Goal: Transaction & Acquisition: Purchase product/service

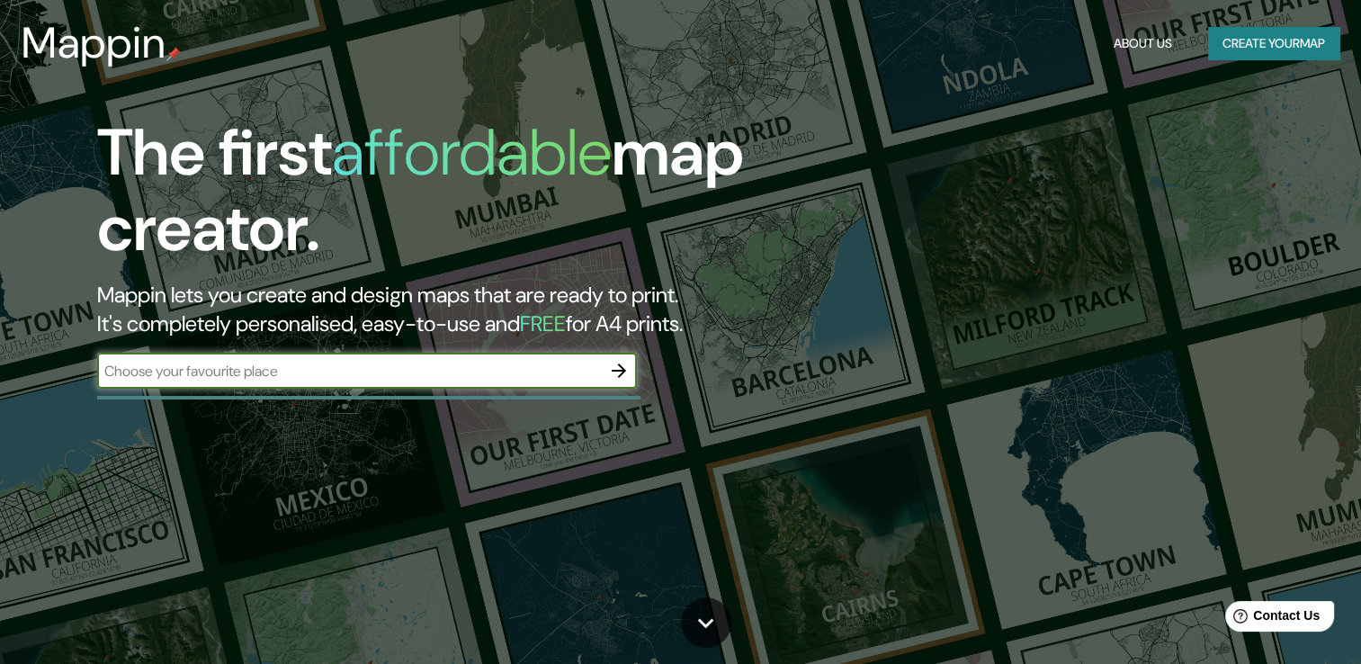
click at [610, 368] on icon "button" at bounding box center [619, 371] width 22 height 22
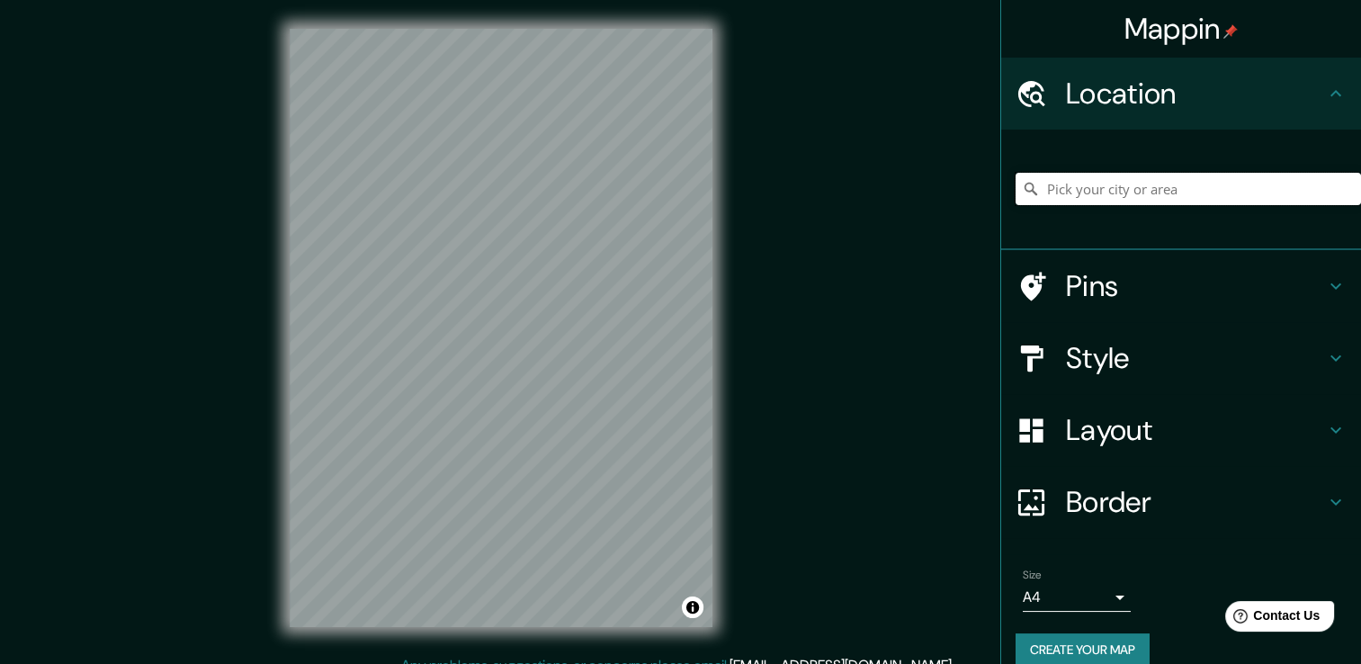
click at [1087, 189] on input "Pick your city or area" at bounding box center [1188, 189] width 345 height 32
click at [1157, 197] on input "Pick your city or area" at bounding box center [1188, 189] width 345 height 32
paste input "[GEOGRAPHIC_DATA][PERSON_NAME], [GEOGRAPHIC_DATA], NUMERO S/N, [GEOGRAPHIC_DATA…"
type input "[GEOGRAPHIC_DATA][PERSON_NAME], [GEOGRAPHIC_DATA][PERSON_NAME], [GEOGRAPHIC_DAT…"
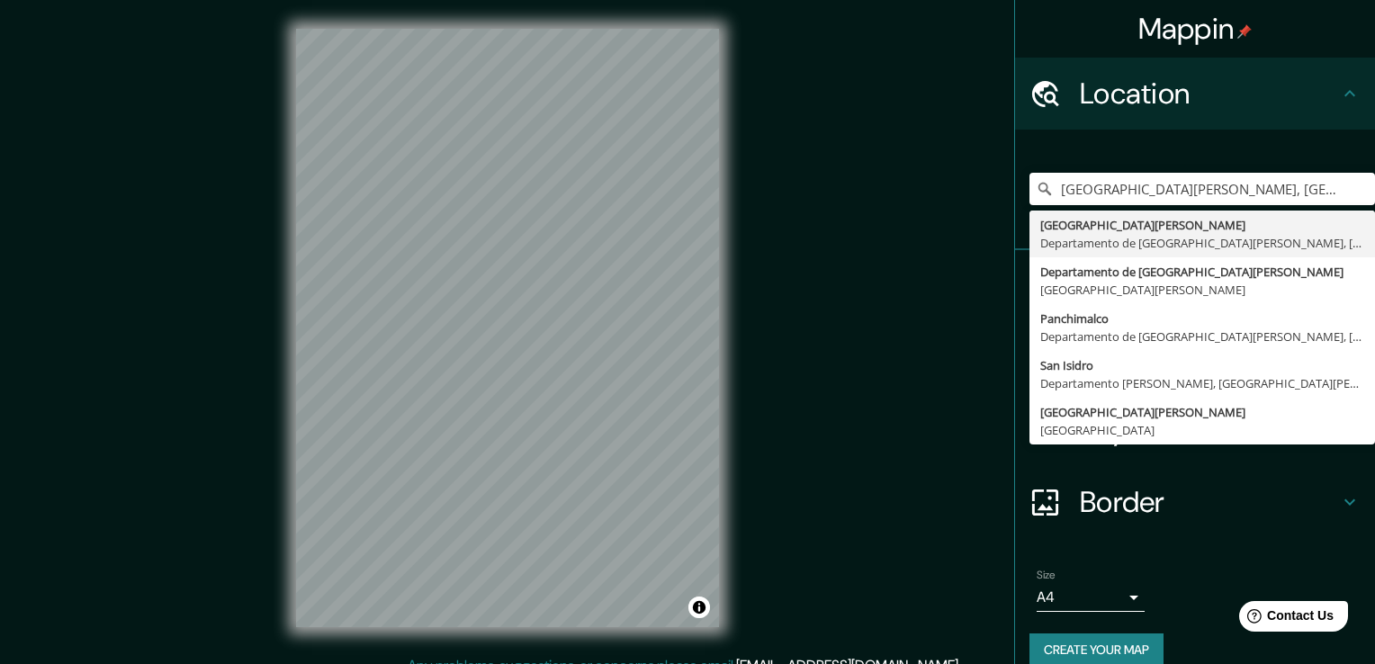
click at [1099, 595] on body "Mappin Location [GEOGRAPHIC_DATA][PERSON_NAME], [GEOGRAPHIC_DATA][PERSON_NAME],…" at bounding box center [687, 332] width 1375 height 664
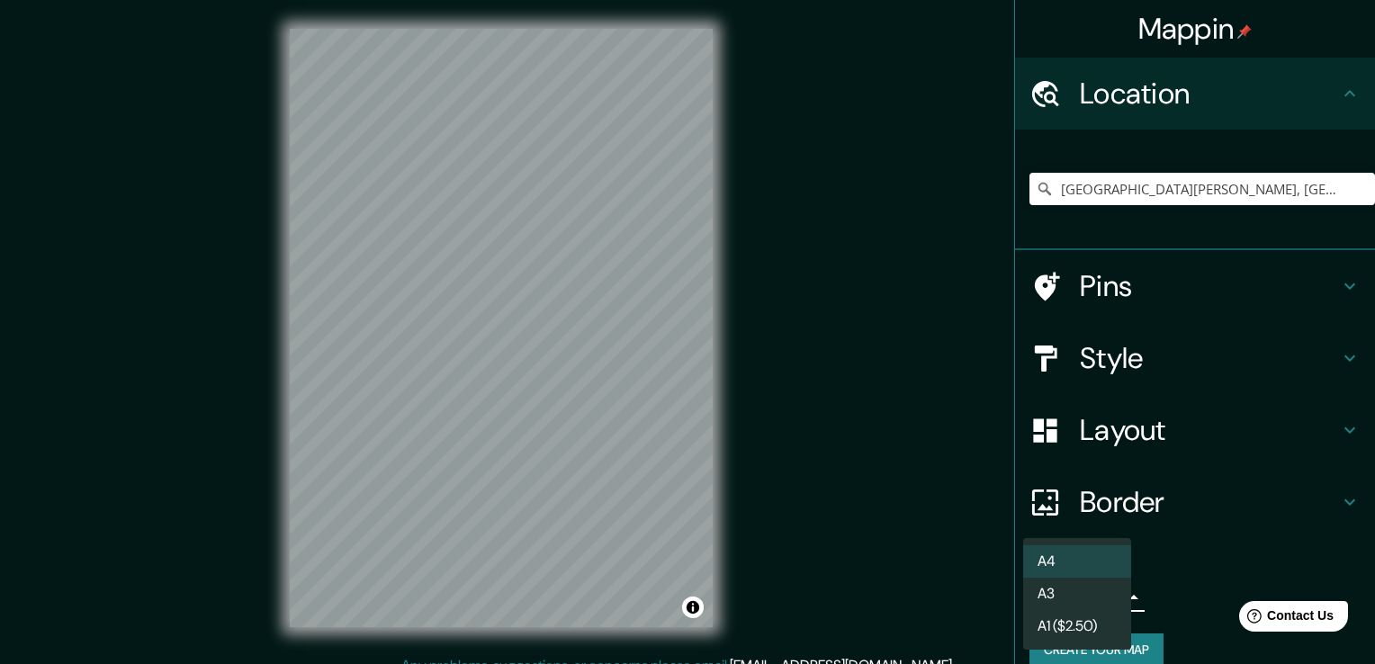
click at [1047, 588] on li "A3" at bounding box center [1077, 594] width 108 height 32
type input "a4"
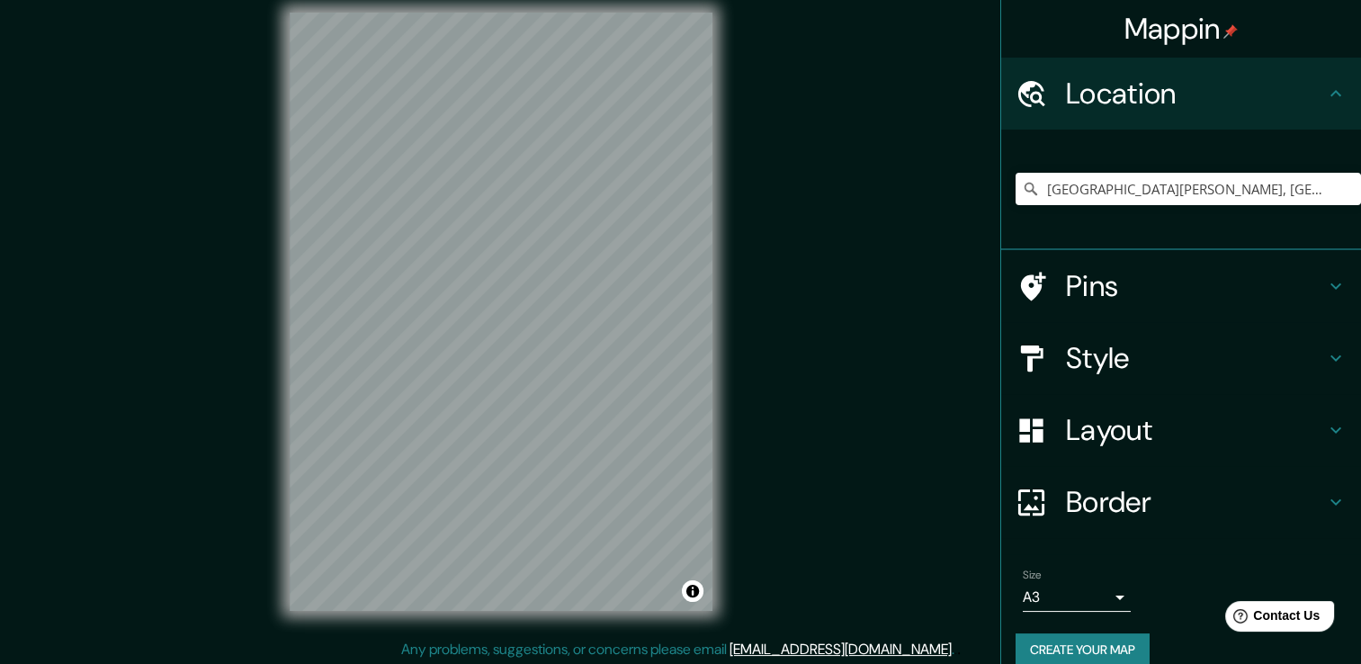
scroll to position [20, 0]
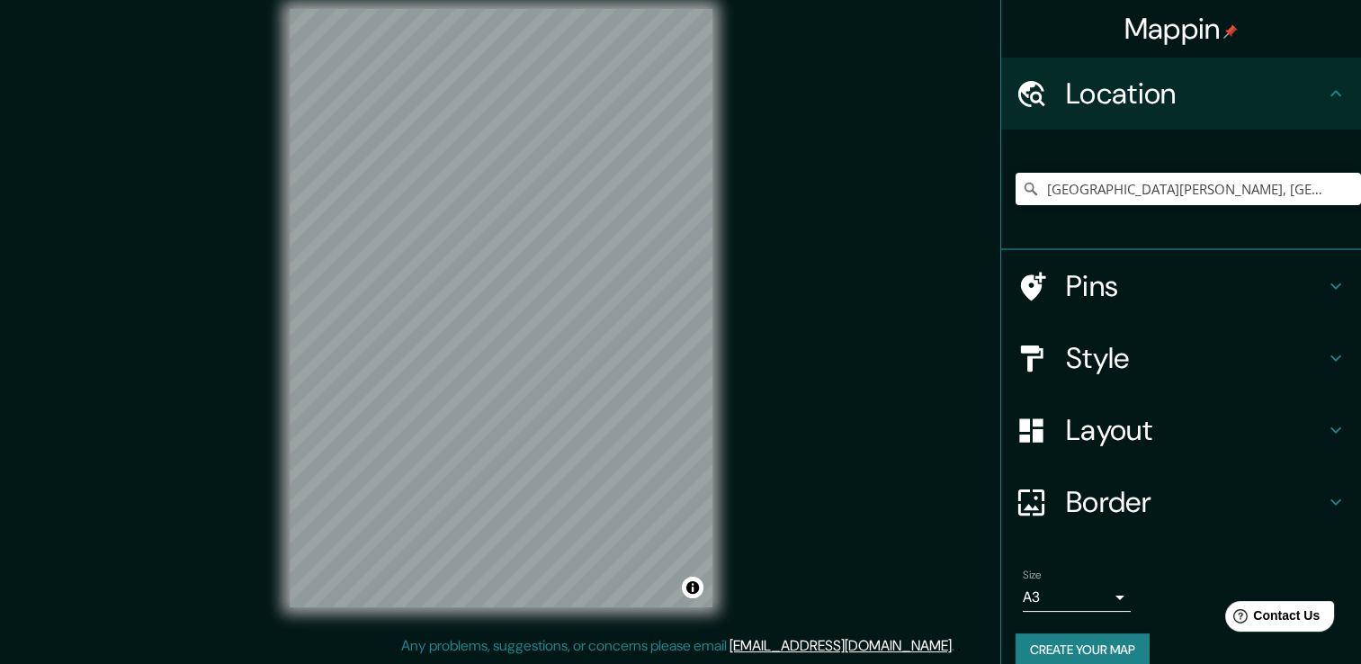
click at [918, 362] on div "Mappin Location [GEOGRAPHIC_DATA][PERSON_NAME], [GEOGRAPHIC_DATA][PERSON_NAME],…" at bounding box center [680, 322] width 1361 height 684
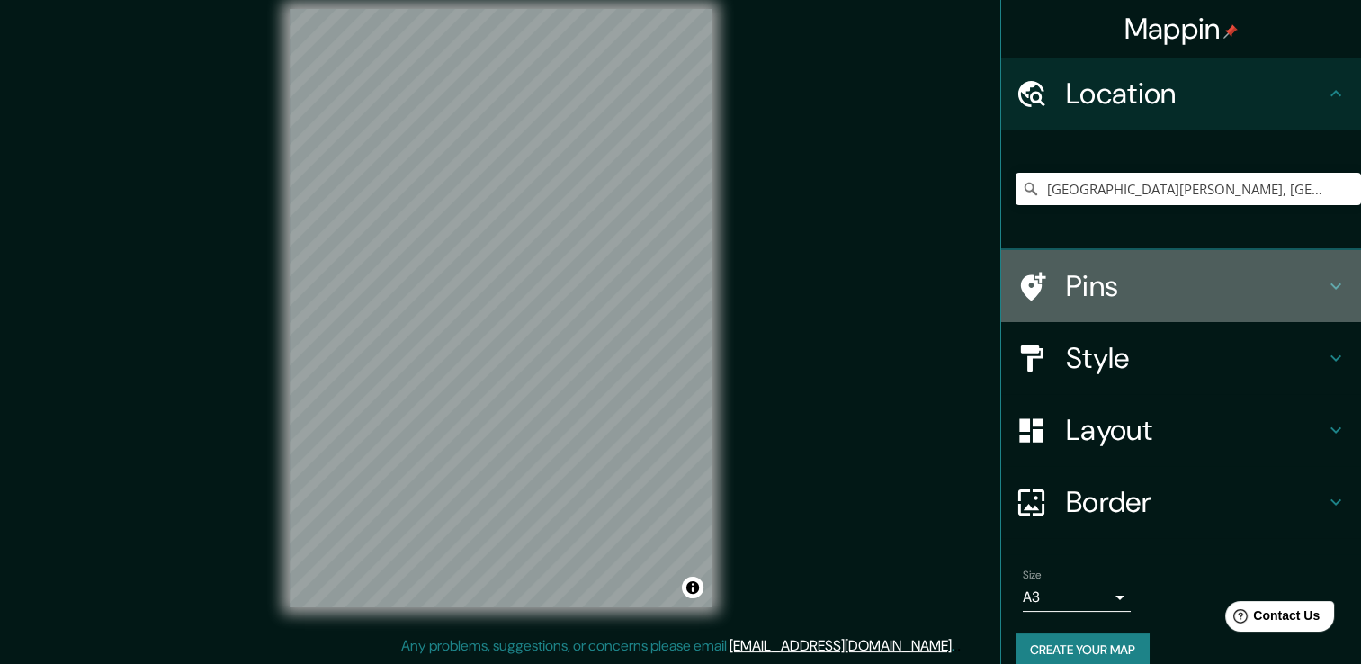
drag, startPoint x: 1332, startPoint y: 286, endPoint x: 1323, endPoint y: 291, distance: 10.5
click at [1327, 289] on icon at bounding box center [1336, 286] width 22 height 22
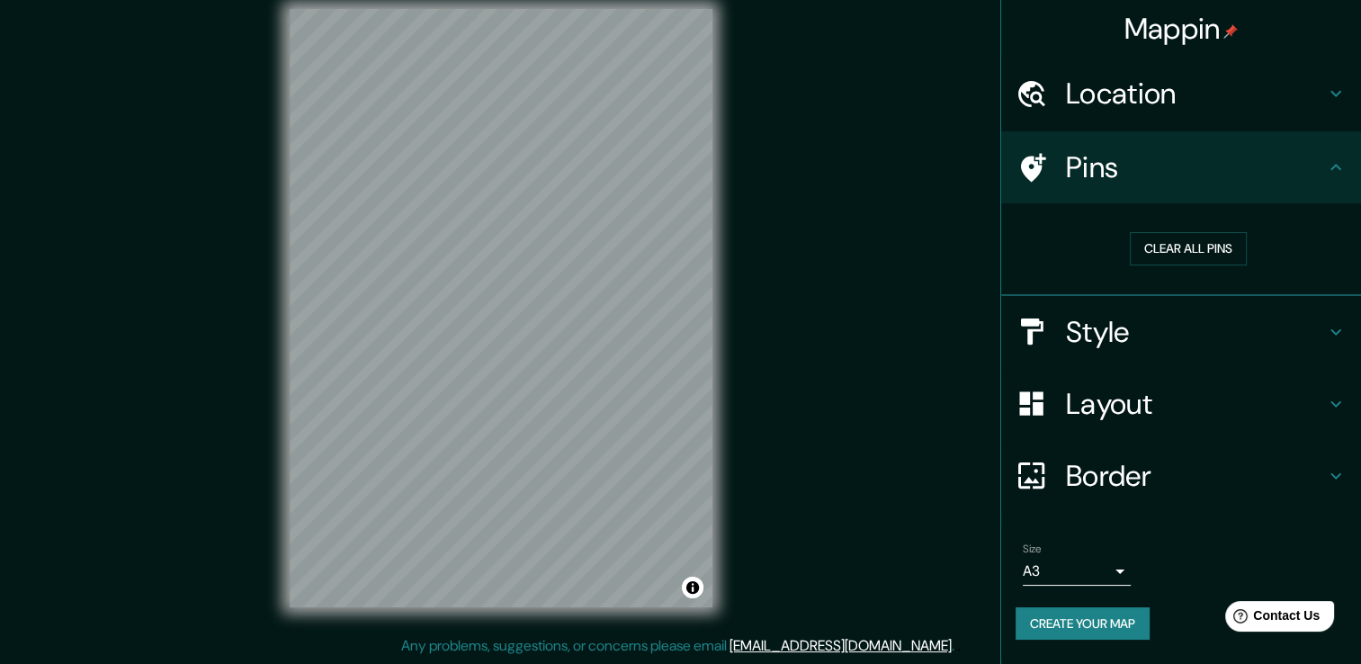
click at [763, 524] on div "Mappin Location [GEOGRAPHIC_DATA][PERSON_NAME], [GEOGRAPHIC_DATA][PERSON_NAME],…" at bounding box center [680, 322] width 1361 height 684
click at [612, 484] on div at bounding box center [619, 478] width 14 height 14
click at [690, 588] on button "Toggle attribution" at bounding box center [693, 588] width 22 height 22
click at [1215, 89] on h4 "Location" at bounding box center [1195, 94] width 259 height 36
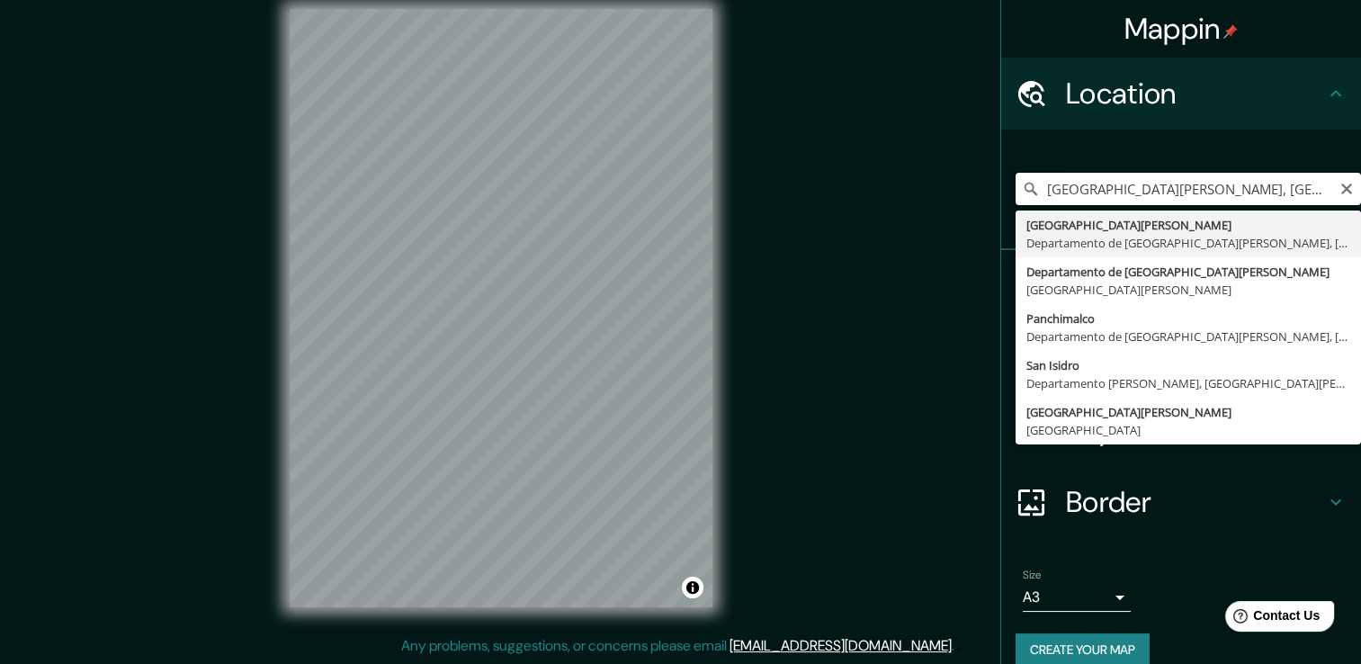
click at [1201, 190] on input "[GEOGRAPHIC_DATA][PERSON_NAME], [GEOGRAPHIC_DATA][PERSON_NAME], [GEOGRAPHIC_DAT…" at bounding box center [1188, 189] width 345 height 32
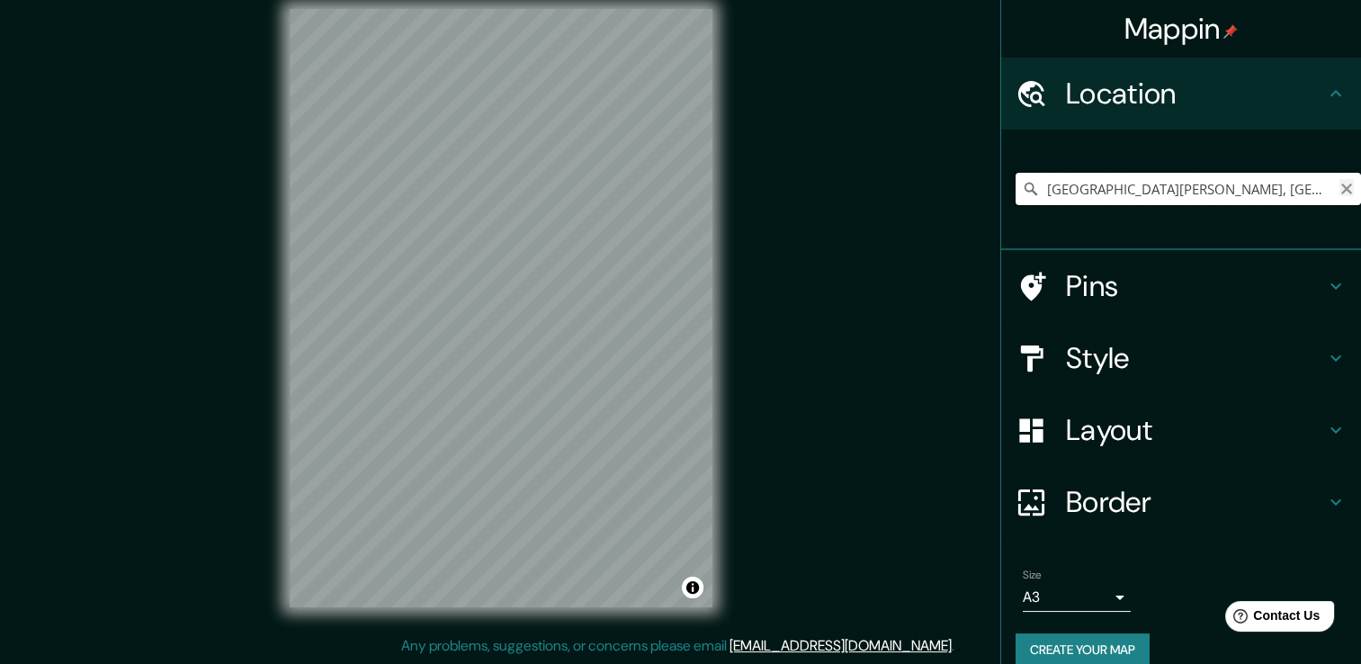
scroll to position [0, 76]
drag, startPoint x: 1029, startPoint y: 193, endPoint x: 1342, endPoint y: 184, distance: 313.2
click at [1342, 184] on input "[GEOGRAPHIC_DATA][PERSON_NAME], [GEOGRAPHIC_DATA][PERSON_NAME], [GEOGRAPHIC_DAT…" at bounding box center [1188, 189] width 345 height 32
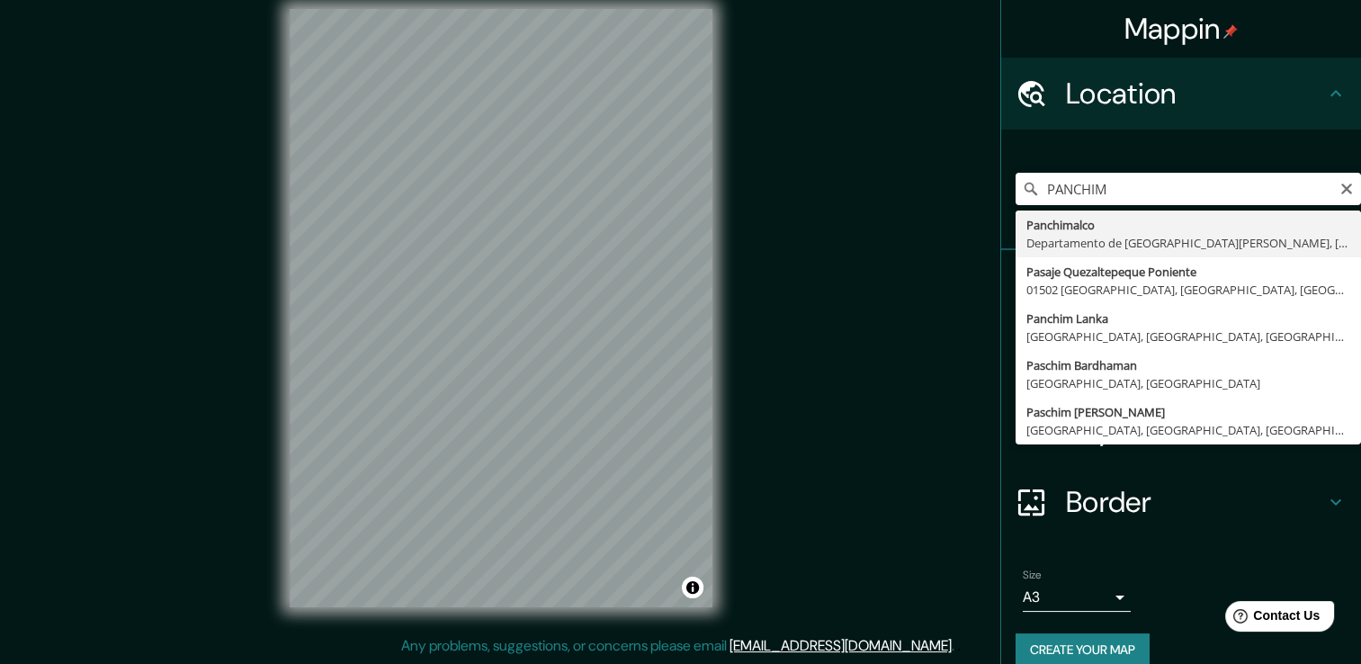
type input "Panchimalco, [GEOGRAPHIC_DATA][PERSON_NAME], [GEOGRAPHIC_DATA][PERSON_NAME]"
